Goal: Task Accomplishment & Management: Manage account settings

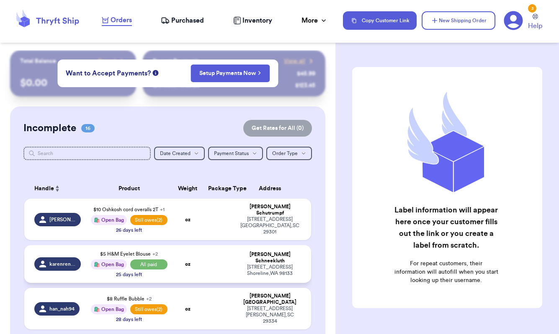
click at [65, 263] on span "karenrenee" at bounding box center [62, 263] width 26 height 7
select select "paid"
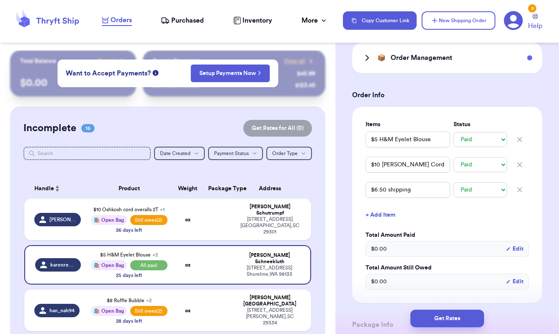
scroll to position [179, 0]
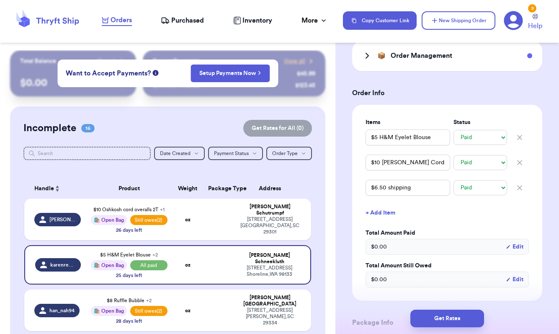
click at [382, 222] on button "+ Add Item" at bounding box center [447, 213] width 170 height 18
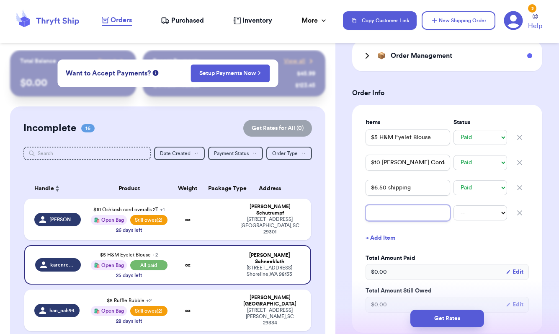
click at [392, 221] on input "text" at bounding box center [408, 213] width 85 height 16
type input "$"
type input "$1"
type input "$12"
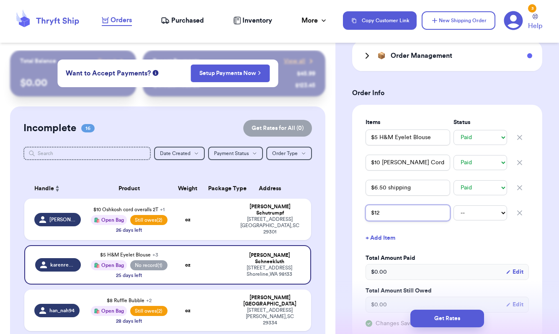
type input "$12 C"
type input "$12 Co"
type input "$12 Cor"
type input "$12 Cord"
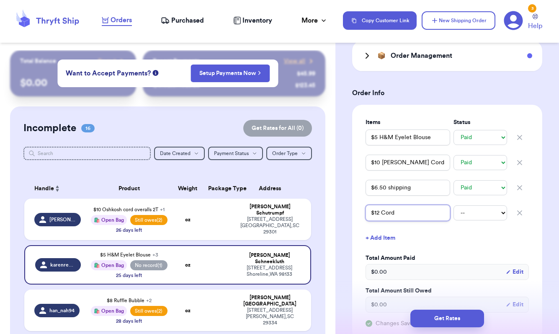
type input "$12 Cord J"
type input "$12 Cord Ju"
type input "$12 Cord Jum"
type input "$12 Cord Jump"
type input "$12 Cord Jumpe"
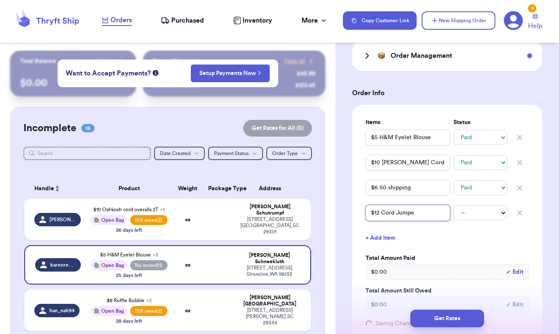
type input "$12 Cord Jumper"
type input "$12 Cord Jumper +"
type input "$12 Cord Jumper + T"
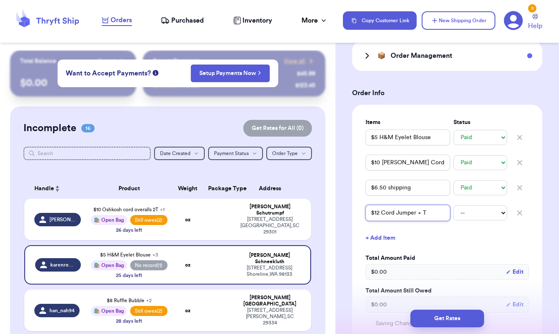
type input "$12 Cord Jumper + To"
type input "$12 Cord Jumper + Top"
type input "$12 Cord Jumper + To"
type input "$12 Cord Jumper + T"
type input "$12 Cord Jumper +"
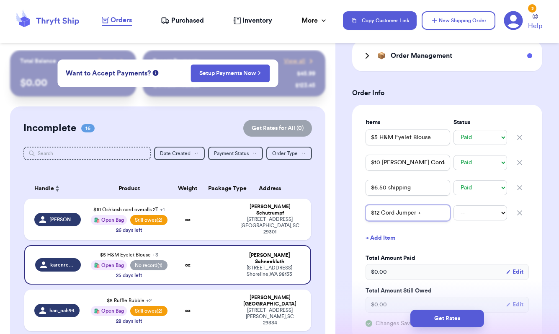
type input "$12 Cord Jumper + G"
type input "$12 Cord Jumper + Ga"
type input "$12 Cord Jumper + Gap"
type input "$12 Cord Jumper + Gap T"
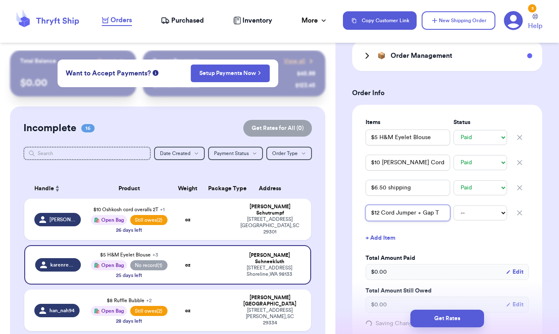
type input "$12 Cord Jumper + Gap To"
type input "$12 Cord Jumper + Gap Top"
click at [387, 247] on button "+ Add Item" at bounding box center [447, 238] width 170 height 18
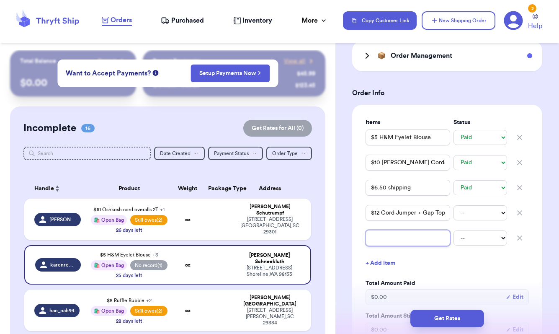
click at [387, 246] on input "text" at bounding box center [408, 238] width 85 height 16
type input "$"
type input "$1"
type input "$14"
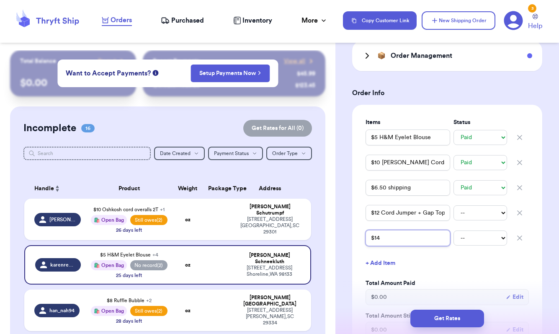
type input "$14 Z"
type input "$14 Za"
type input "$14 Zar"
type input "$14 Zara"
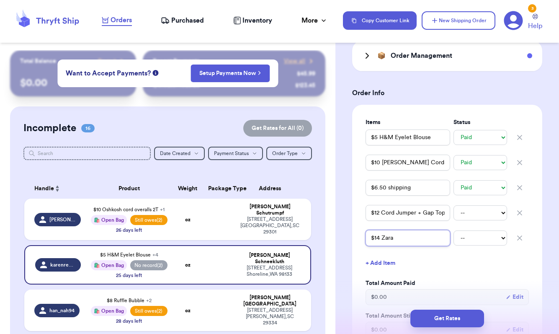
type input "$14 Zara C"
type input "$14 Zara Co"
type input "$14 Zara Coo"
type input "$14 Zara Co"
type input "$14 Zara Col"
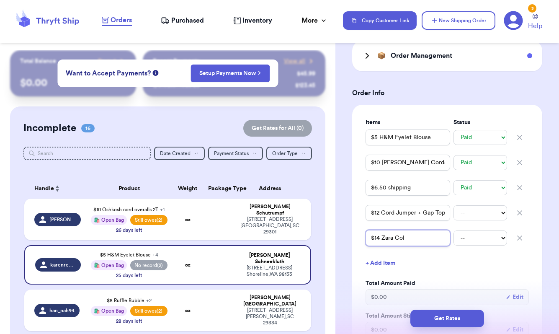
type input "$14 Zara Colo"
type input "$14 Zara Color"
type input "$14 Zara Colorc"
type input "$14 Zara Color"
type input "$14 Zara Colorb"
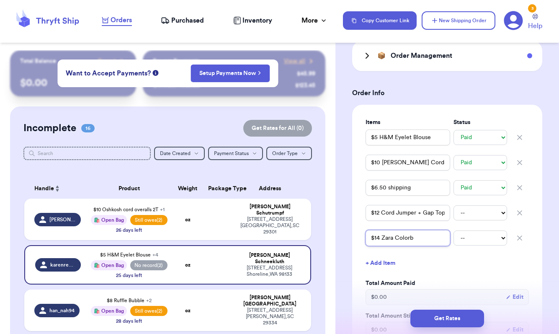
type input "$14 Zara Colorbl"
type input "$14 Zara Colorblo"
type input "$14 Zara Colorbloc"
type input "$14 Zara Colorblock"
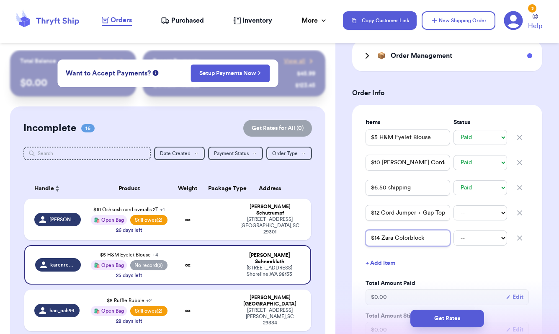
type input "$14 Zara Colorblock S"
type input "$14 Zara Colorblock Sw"
type input "$14 Zara Colorblock Swe"
type input "$14 Zara Colorblock Swea"
type input "$14 Zara Colorblock Sweat"
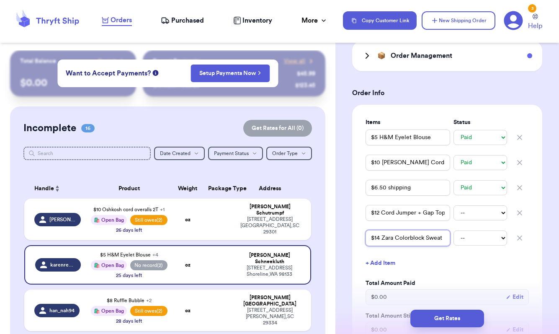
type input "$14 Zara Colorblock Sweate"
type input "$14 Zara Colorblock Sweater"
click at [381, 272] on button "+ Add Item" at bounding box center [447, 263] width 170 height 18
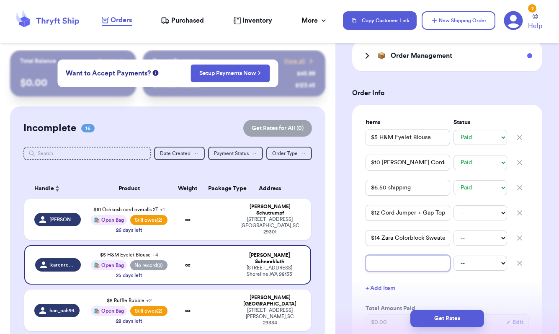
click at [387, 271] on input "text" at bounding box center [408, 263] width 85 height 16
type input "$"
type input "$1"
type input "$12"
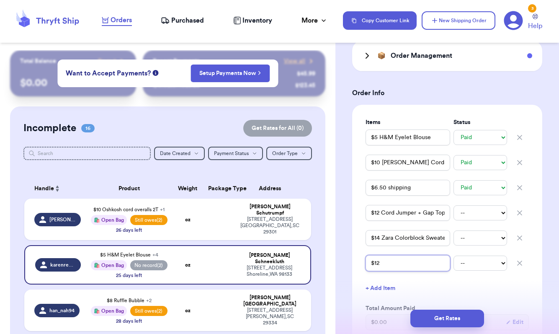
type input "$12 M"
type input "$12 Mo"
type input "$12 Mod"
type input "$12 Mode"
type input "$12 Moder"
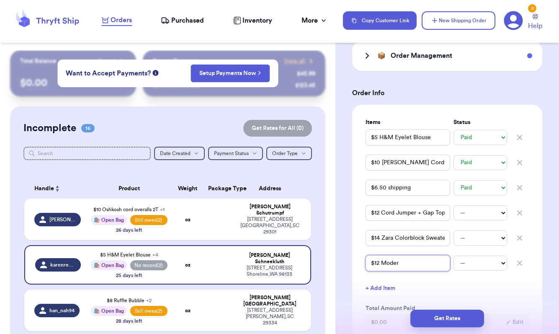
type input "$12 Modern"
type input "$12 Modern M"
type input "$12 Modern M."
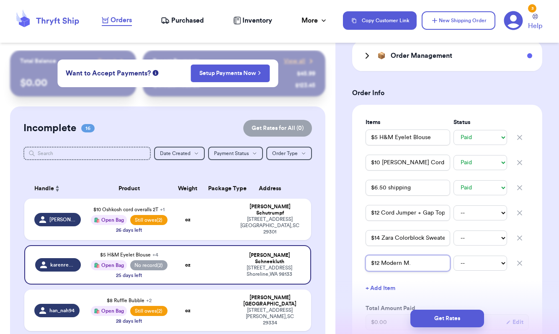
type input "$12 Modern M. +"
type input "$12 Modern M. + S"
type input "$12 Modern M. + Sw"
type input "$12 Modern M. + Swe"
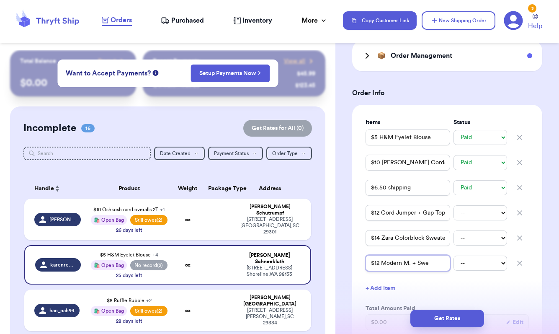
type input "$12 Modern M. + Swea"
type input "$12 Modern M. + Sweat"
type input "$12 Modern M. + Sweate"
type input "$12 Modern M. + Sweater"
type input "$12 Modern M. + Sweate"
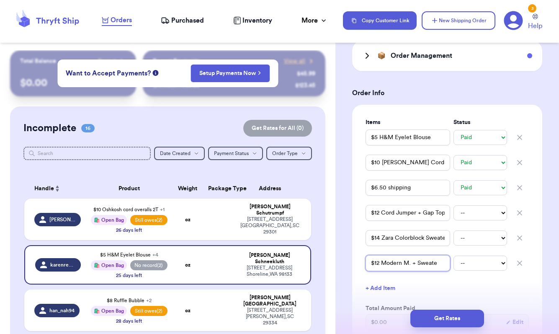
type input "$12 Modern M. + Sweat"
type input "$12 Modern M. + Swea"
type input "$12 Modern M. + Swe"
type input "$12 Modern M. + Sw"
type input "$12 Modern M. + S"
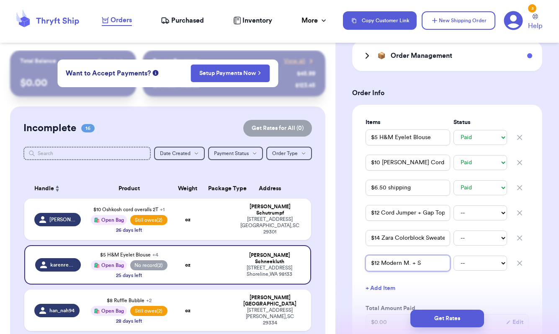
type input "$12 Modern M. +"
type input "$12 Modern M."
type input "$12 Modern M. S"
type input "$12 Modern M. Sw"
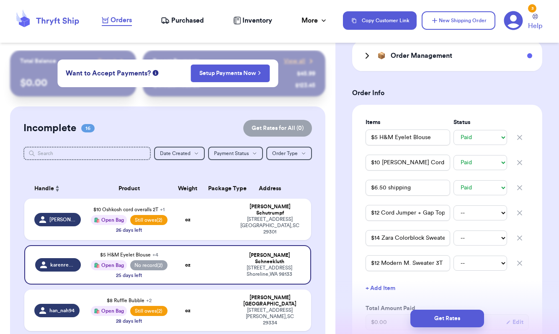
click at [382, 297] on button "+ Add Item" at bounding box center [447, 288] width 170 height 18
click at [382, 296] on input "text" at bounding box center [408, 288] width 85 height 16
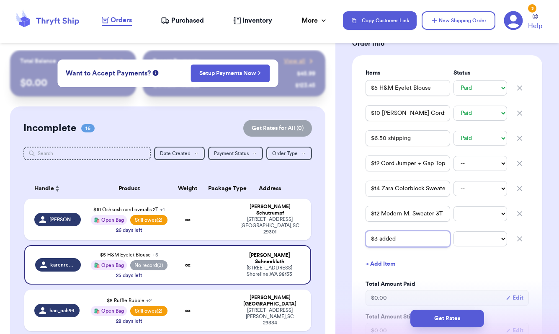
scroll to position [229, 0]
click at [467, 170] on select "-- Paid Owes" at bounding box center [481, 162] width 54 height 15
click at [477, 220] on select "-- Paid Owes" at bounding box center [481, 212] width 54 height 15
click at [468, 284] on div "Items Status $5 H&M Eyelet Blouse -- Paid Owes $10 CJ Green Cords -- Paid Owes …" at bounding box center [447, 210] width 163 height 285
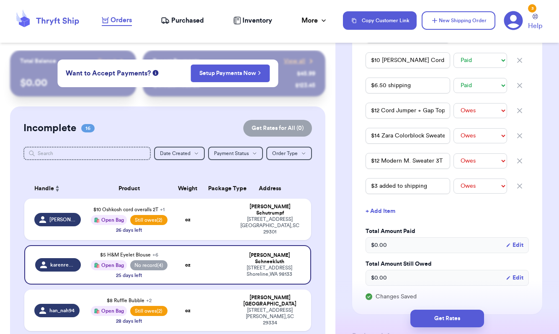
scroll to position [282, 0]
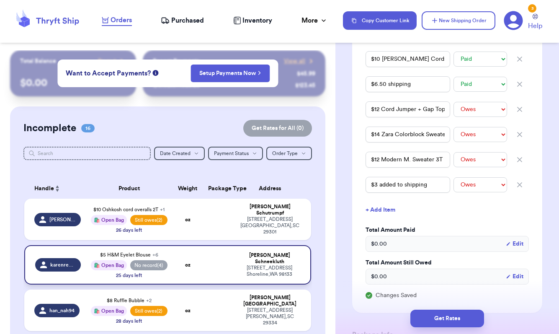
click at [154, 269] on span "No record (4)" at bounding box center [148, 265] width 37 height 10
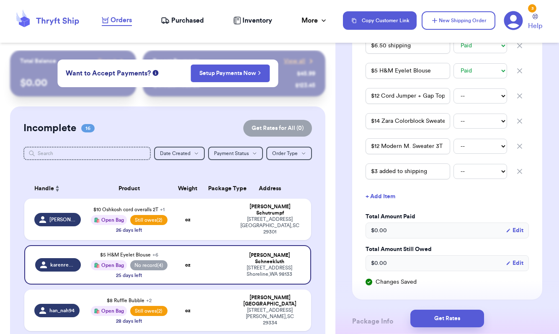
scroll to position [296, 0]
click at [481, 103] on select "-- Paid Owes" at bounding box center [481, 95] width 54 height 15
click at [480, 128] on select "-- Paid Owes" at bounding box center [481, 120] width 54 height 15
click at [483, 153] on select "-- Paid Owes" at bounding box center [481, 145] width 54 height 15
click at [343, 198] on div "Shipping Information Delete Label Customer Info Order created: 09/30, 10:29 PM …" at bounding box center [447, 218] width 224 height 929
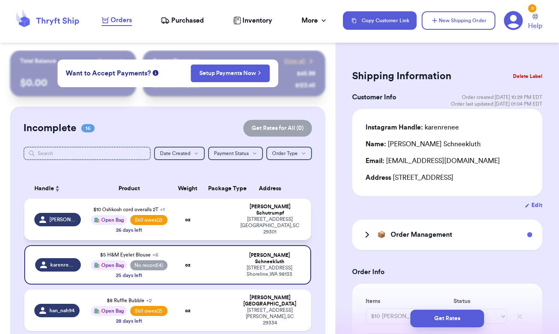
scroll to position [0, 0]
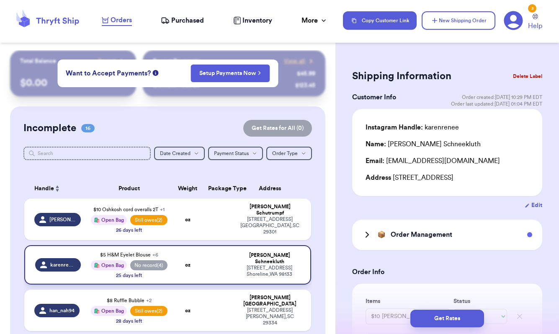
click at [218, 278] on td at bounding box center [218, 264] width 31 height 39
click at [145, 268] on span "No record (4)" at bounding box center [148, 265] width 37 height 10
click at [375, 240] on div "📦 Order Management" at bounding box center [407, 235] width 90 height 10
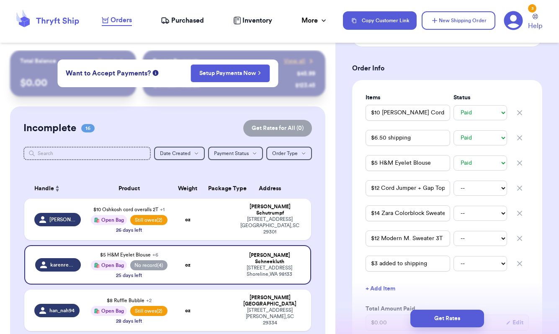
scroll to position [282, 0]
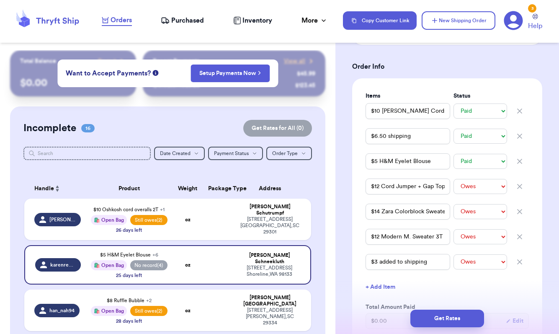
click at [506, 291] on button "+ Add Item" at bounding box center [447, 287] width 170 height 18
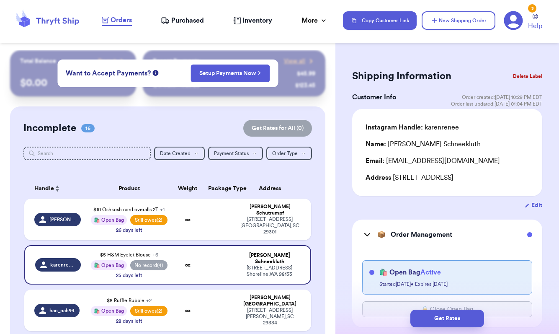
scroll to position [0, 0]
click at [442, 104] on div "Customer Info Order created: 09/30, 10:29 PM EDT Order last updated: 10/04, 01:…" at bounding box center [447, 100] width 190 height 17
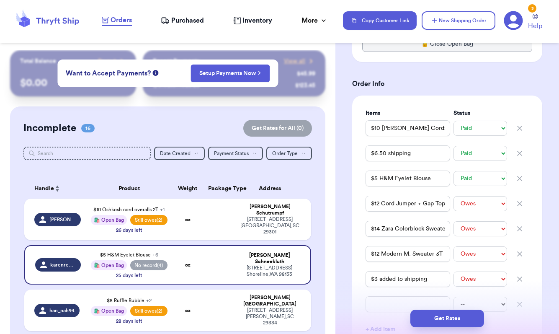
scroll to position [343, 0]
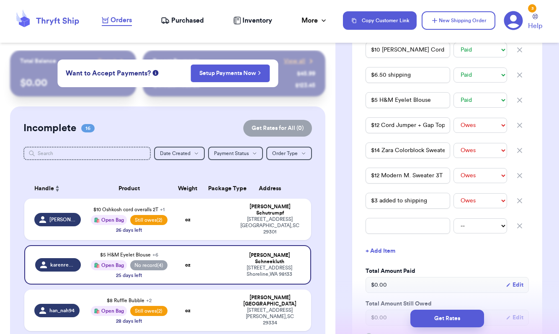
click at [485, 260] on button "+ Add Item" at bounding box center [447, 251] width 170 height 18
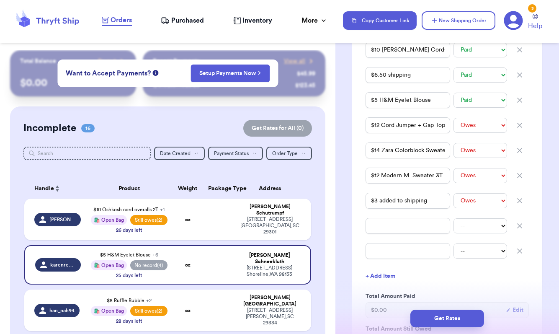
click at [521, 255] on icon "button" at bounding box center [520, 251] width 8 height 8
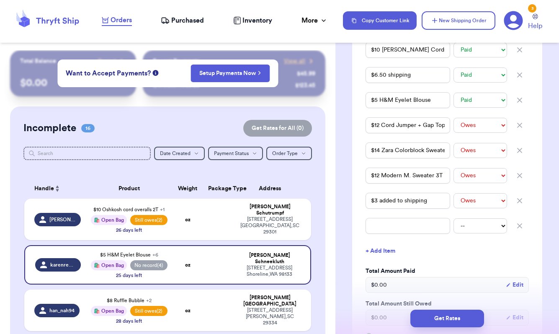
click at [521, 228] on icon "button" at bounding box center [520, 226] width 4 height 4
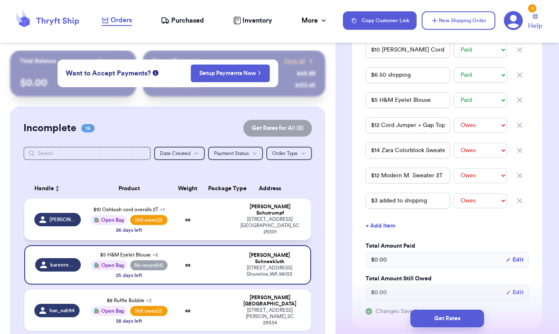
click at [184, 206] on td "oz" at bounding box center [188, 219] width 31 height 41
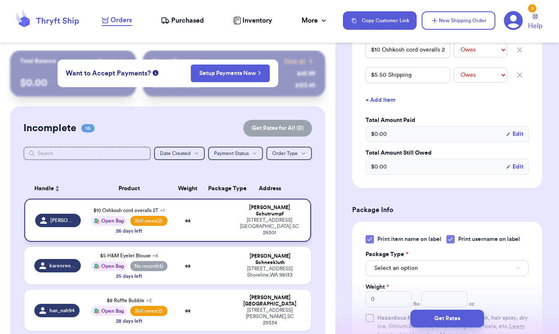
click at [145, 223] on span "Still owes (2)" at bounding box center [148, 221] width 37 height 10
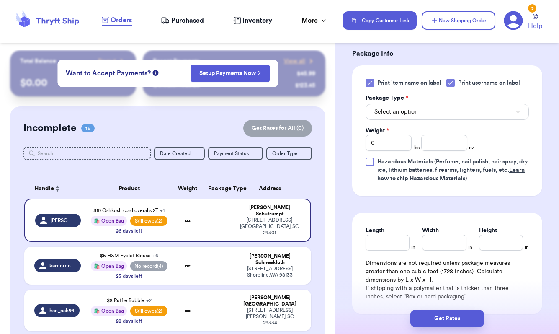
scroll to position [521, 0]
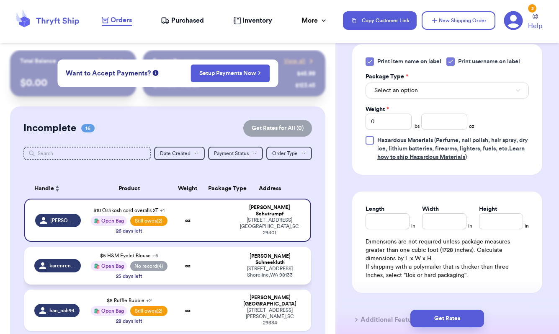
click at [183, 258] on td "oz" at bounding box center [188, 266] width 31 height 38
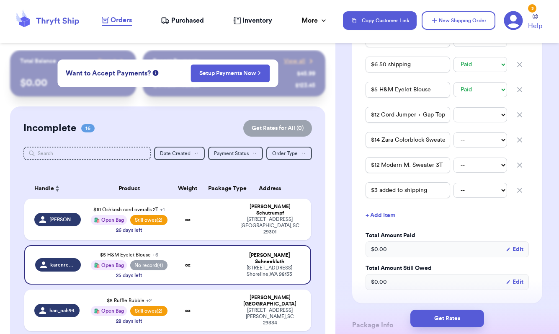
scroll to position [353, 0]
click at [480, 123] on select "-- Paid Owes" at bounding box center [481, 115] width 54 height 15
click at [474, 148] on select "-- Paid Owes" at bounding box center [481, 140] width 54 height 15
click at [472, 175] on div "$12 Modern M. Sweater 3T -- Paid Owes" at bounding box center [447, 165] width 163 height 18
click at [469, 198] on select "-- Paid Owes" at bounding box center [481, 190] width 54 height 15
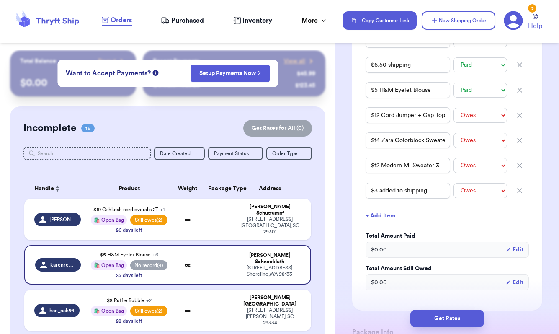
click at [461, 225] on button "+ Add Item" at bounding box center [447, 215] width 170 height 18
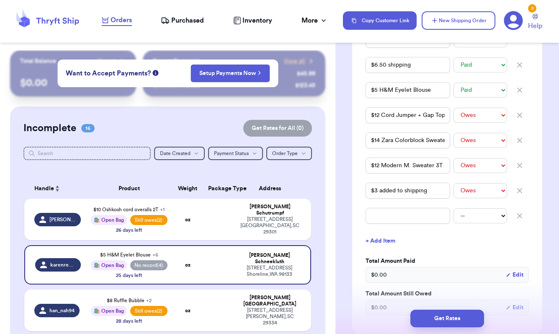
click at [521, 218] on icon "button" at bounding box center [520, 216] width 4 height 4
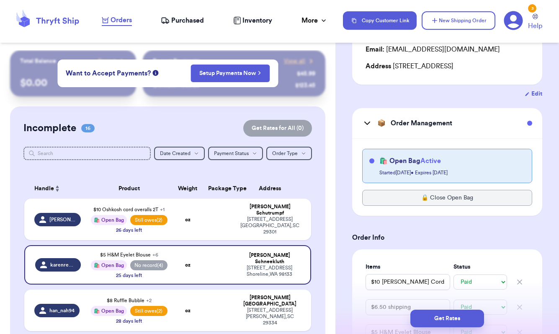
scroll to position [109, 0]
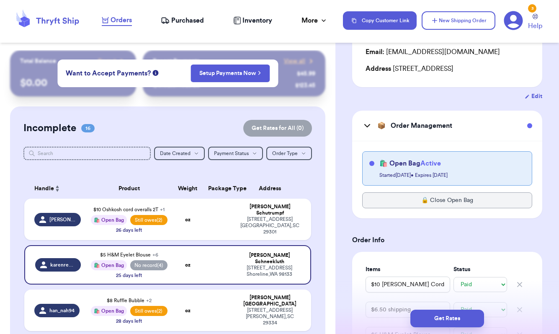
click at [366, 131] on icon at bounding box center [367, 126] width 10 height 10
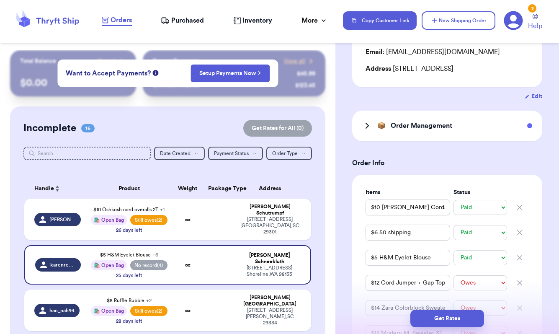
click at [536, 101] on button "Edit" at bounding box center [534, 96] width 18 height 8
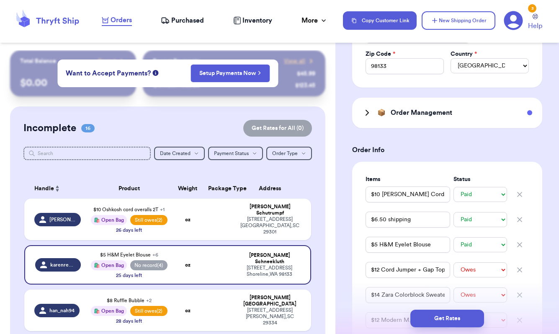
scroll to position [259, 0]
click at [367, 112] on icon at bounding box center [367, 112] width 10 height 10
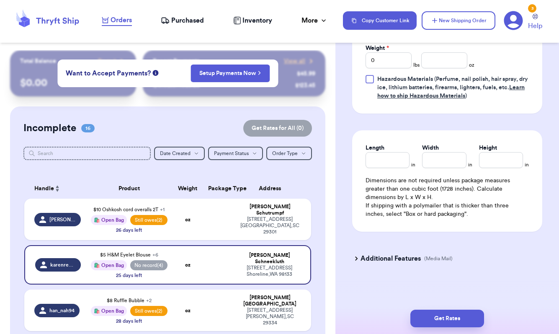
scroll to position [0, 0]
click at [249, 153] on button "Payment Status Payment Status" at bounding box center [235, 153] width 55 height 13
click at [238, 196] on button "Owes" at bounding box center [236, 195] width 54 height 13
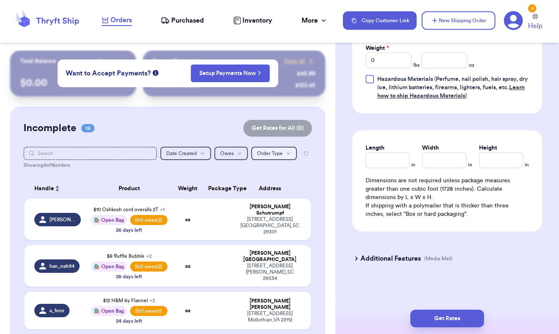
click at [279, 152] on span "Order Type" at bounding box center [270, 153] width 26 height 5
click at [279, 203] on button "Regular Orders" at bounding box center [274, 202] width 45 height 13
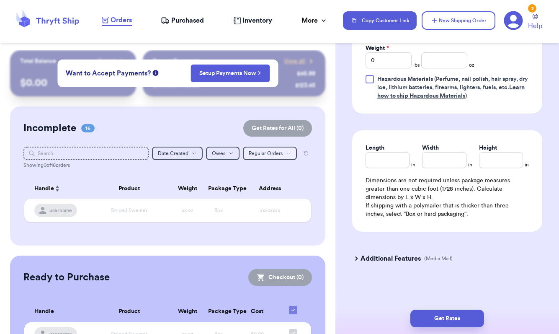
click at [282, 154] on span "Regular Orders" at bounding box center [266, 153] width 34 height 5
click at [279, 181] on button "Open Bags Only" at bounding box center [269, 181] width 53 height 13
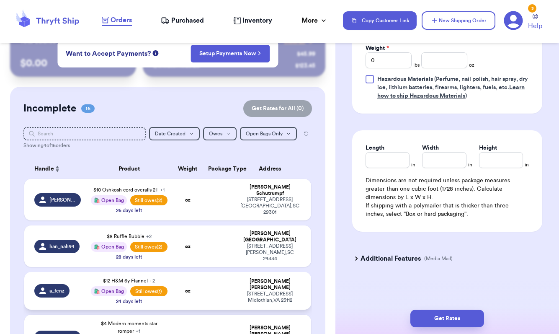
scroll to position [18, 0]
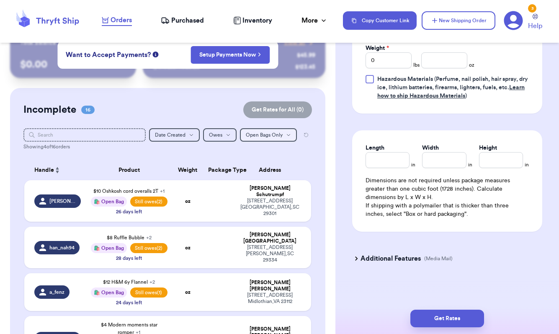
click at [286, 135] on icon "button" at bounding box center [288, 134] width 5 height 5
click at [280, 151] on button "All Orders" at bounding box center [268, 150] width 56 height 13
click at [279, 138] on button "Order Type Order Type" at bounding box center [274, 134] width 46 height 13
click at [272, 149] on button "All Orders" at bounding box center [274, 150] width 45 height 13
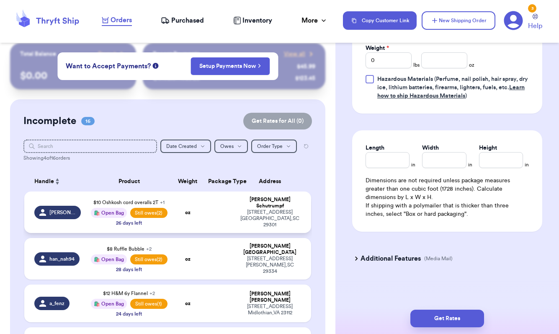
scroll to position [10, 0]
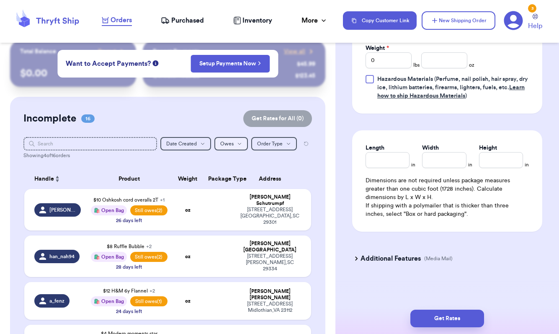
click at [236, 143] on button "Owes" at bounding box center [231, 143] width 34 height 13
click at [235, 158] on button "All" at bounding box center [231, 158] width 33 height 13
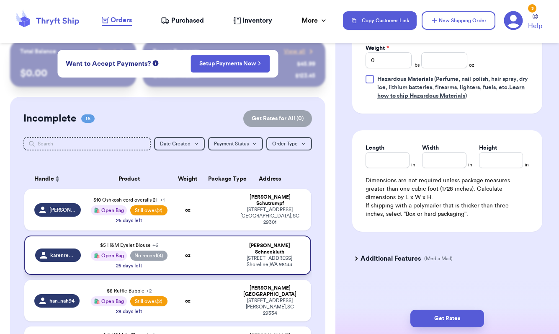
click at [163, 268] on div "$5 H&M Eyelet Blouse + 6 🛍️ Open Bag No record (4) 25 days left" at bounding box center [129, 255] width 76 height 28
click at [155, 253] on span "No record (4)" at bounding box center [148, 255] width 37 height 10
click at [161, 258] on span "No record (4)" at bounding box center [148, 255] width 37 height 10
click at [146, 258] on span "No record (4)" at bounding box center [148, 255] width 37 height 10
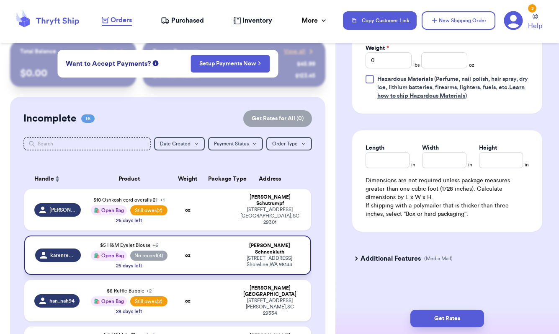
click at [65, 258] on span "karenrenee" at bounding box center [63, 255] width 26 height 7
click at [56, 257] on span "karenrenee" at bounding box center [63, 255] width 26 height 7
click at [266, 255] on div "14540 Wallingford Ave N Shoreline , WA 98133" at bounding box center [269, 261] width 61 height 13
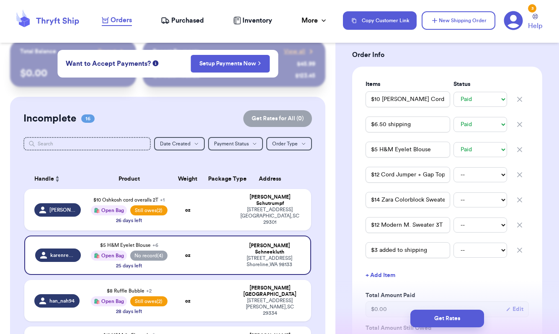
scroll to position [298, 0]
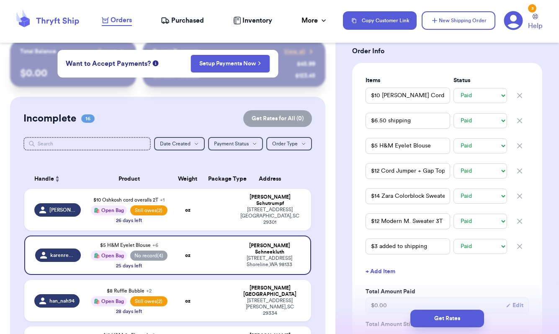
click at [432, 277] on button "+ Add Item" at bounding box center [447, 271] width 170 height 18
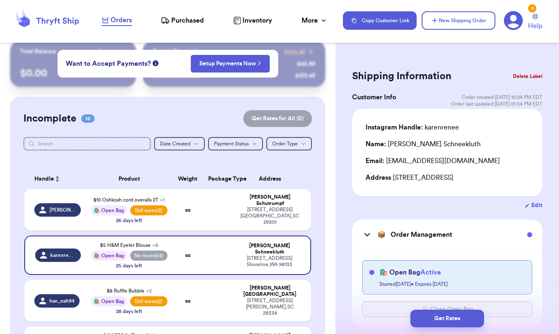
scroll to position [0, 0]
click at [455, 79] on div "Shipping Information Delete Label" at bounding box center [447, 76] width 190 height 18
click at [269, 202] on td "Michelle Schutrumpf 236 Crestline Drive Spartanburg , SC 29301" at bounding box center [272, 209] width 77 height 41
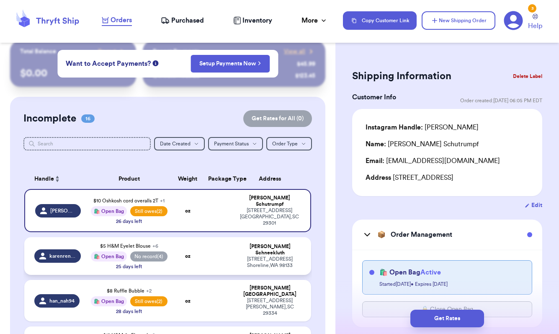
click at [214, 259] on td at bounding box center [218, 256] width 31 height 38
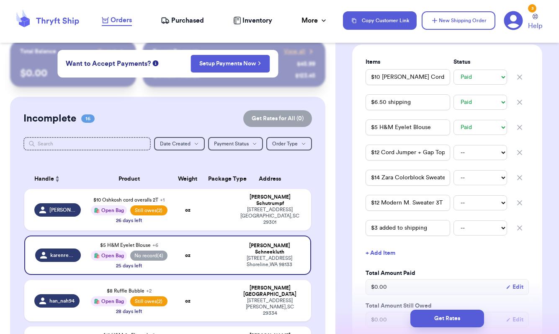
scroll to position [317, 0]
